Goal: Task Accomplishment & Management: Complete application form

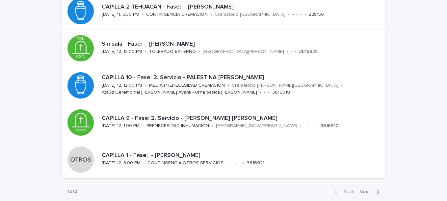
scroll to position [263, 0]
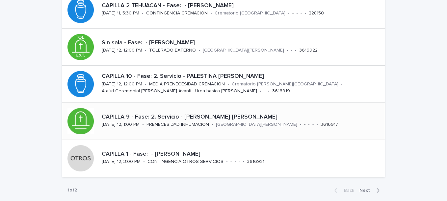
click at [210, 118] on p "CAPILLA 9 - Fase: 2. Servicio - [PERSON_NAME] [PERSON_NAME]" at bounding box center [242, 117] width 280 height 7
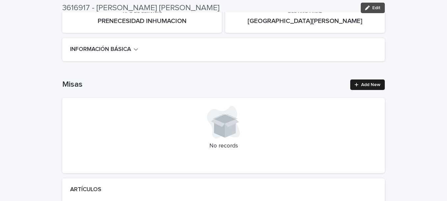
scroll to position [165, 0]
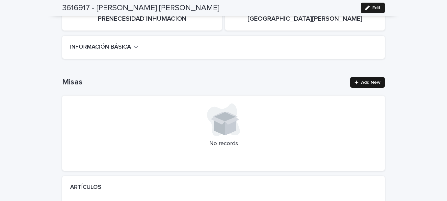
click at [361, 83] on span "Add New" at bounding box center [370, 82] width 19 height 5
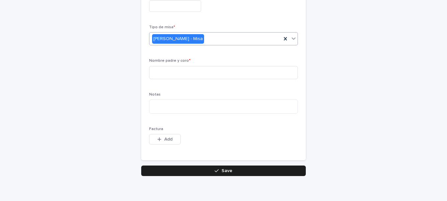
scroll to position [78, 0]
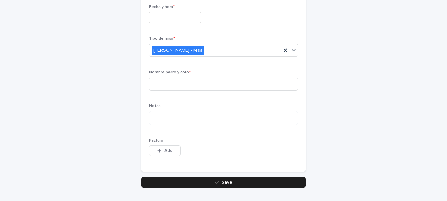
click at [182, 21] on input "text" at bounding box center [175, 18] width 52 height 12
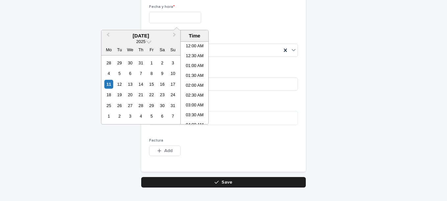
scroll to position [240, 0]
click at [122, 85] on div "12" at bounding box center [119, 84] width 9 height 9
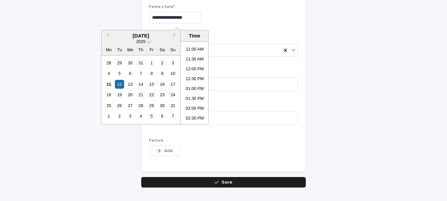
scroll to position [201, 0]
click at [192, 51] on li "10:30 AM" at bounding box center [195, 53] width 28 height 10
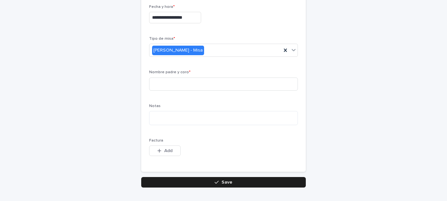
type input "**********"
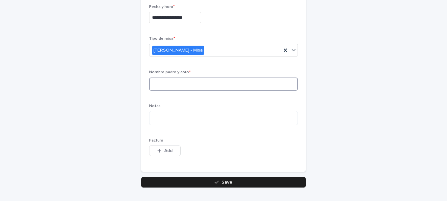
click at [171, 82] on input at bounding box center [223, 84] width 149 height 13
type input "**********"
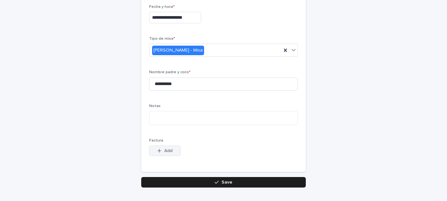
click at [167, 153] on span "Add" at bounding box center [168, 151] width 8 height 5
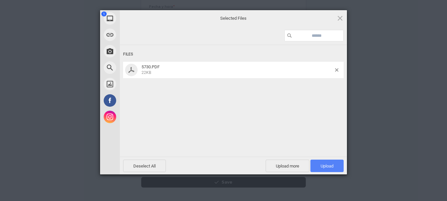
click at [321, 165] on span "Upload 1" at bounding box center [327, 166] width 13 height 5
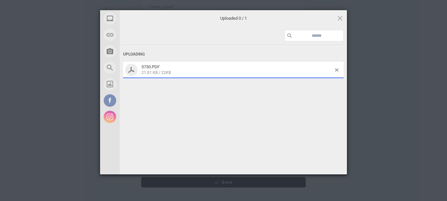
scroll to position [90, 0]
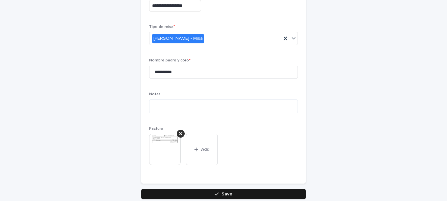
click at [231, 195] on button "Save" at bounding box center [223, 194] width 165 height 11
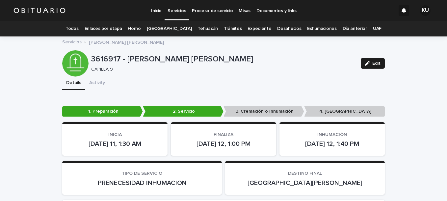
click at [78, 26] on link "Todos" at bounding box center [72, 28] width 13 height 15
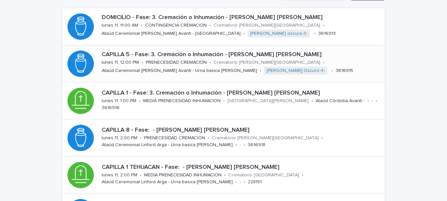
scroll to position [165, 0]
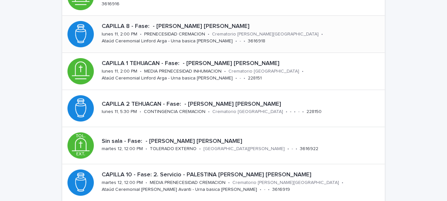
click at [181, 26] on p "CAPILLA 8 - Fase: - [PERSON_NAME] [PERSON_NAME]" at bounding box center [242, 26] width 280 height 7
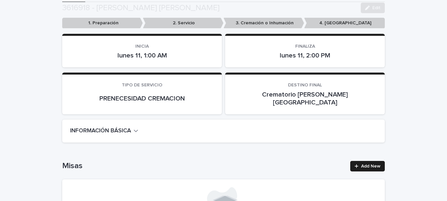
scroll to position [165, 0]
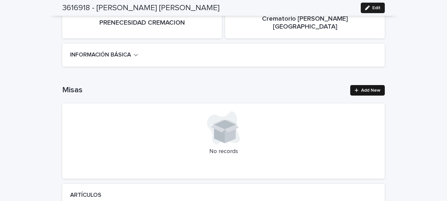
click at [371, 88] on span "Add New" at bounding box center [370, 90] width 19 height 5
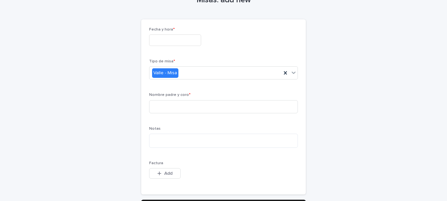
scroll to position [45, 0]
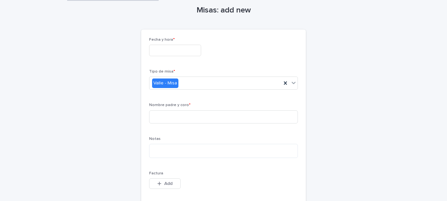
click at [164, 51] on input "text" at bounding box center [175, 51] width 52 height 12
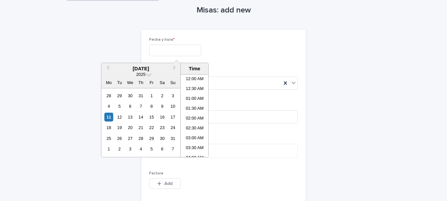
scroll to position [240, 0]
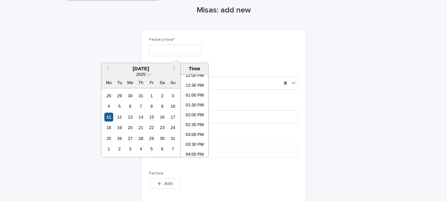
click at [112, 116] on div "11" at bounding box center [108, 117] width 9 height 9
click at [191, 133] on li "06:00 PM" at bounding box center [195, 135] width 28 height 10
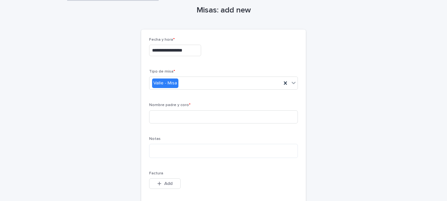
type input "**********"
click at [178, 122] on input at bounding box center [223, 117] width 149 height 13
type input "**********"
click at [173, 184] on button "Add" at bounding box center [165, 184] width 32 height 11
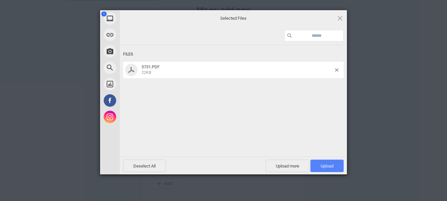
click at [326, 166] on span "Upload 1" at bounding box center [327, 166] width 13 height 5
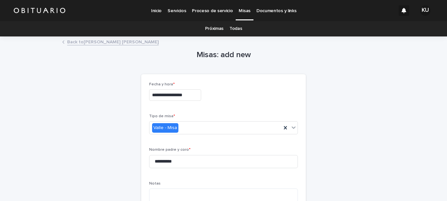
scroll to position [140, 0]
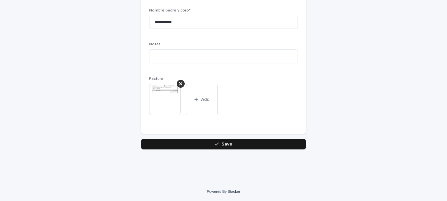
click at [278, 140] on button "Save" at bounding box center [223, 144] width 165 height 11
